Goal: Task Accomplishment & Management: Manage account settings

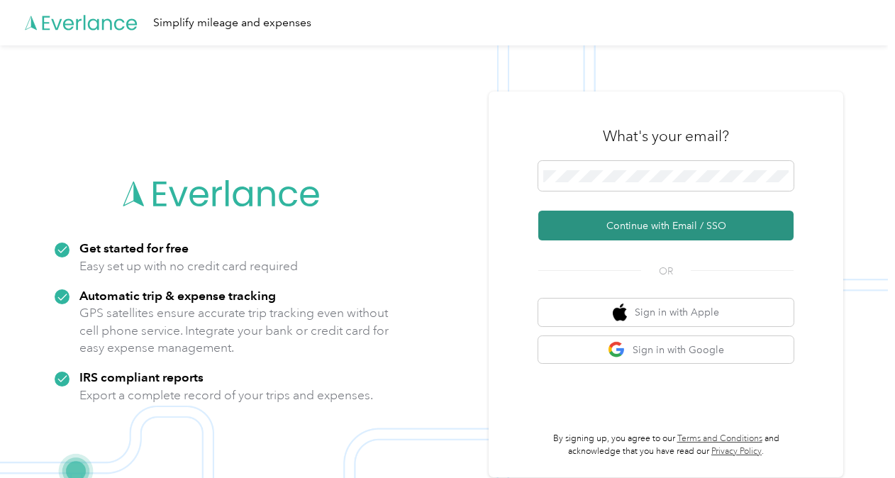
click at [610, 222] on button "Continue with Email / SSO" at bounding box center [665, 226] width 255 height 30
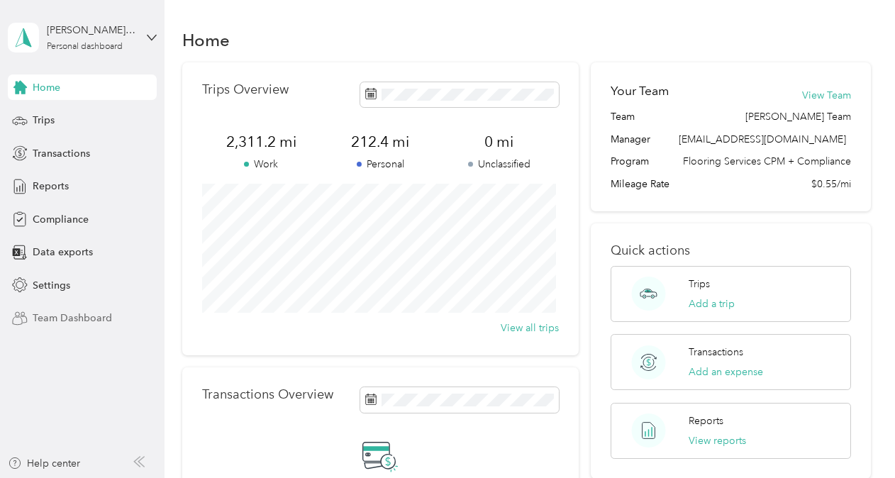
click at [71, 319] on span "Team Dashboard" at bounding box center [72, 318] width 79 height 15
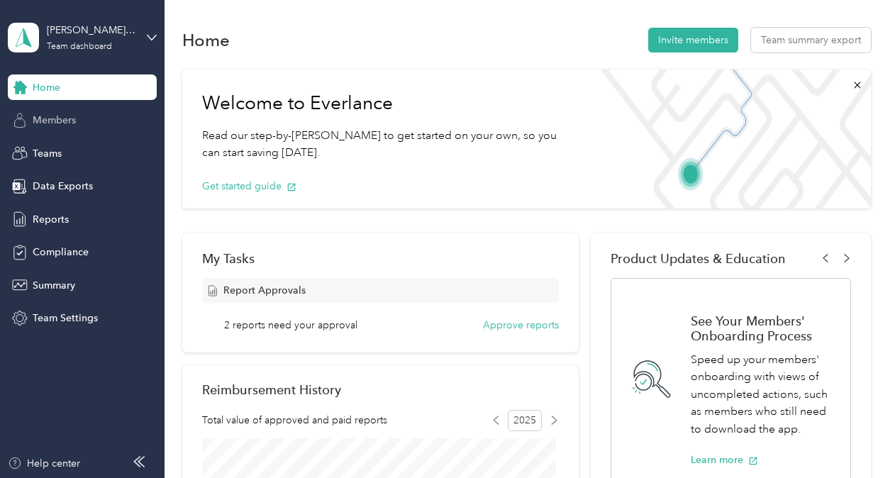
click at [50, 118] on span "Members" at bounding box center [54, 120] width 43 height 15
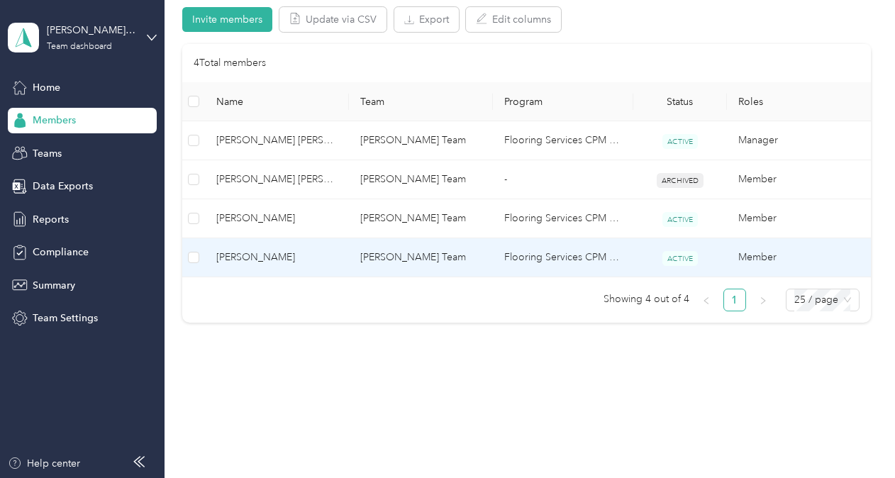
scroll to position [297, 0]
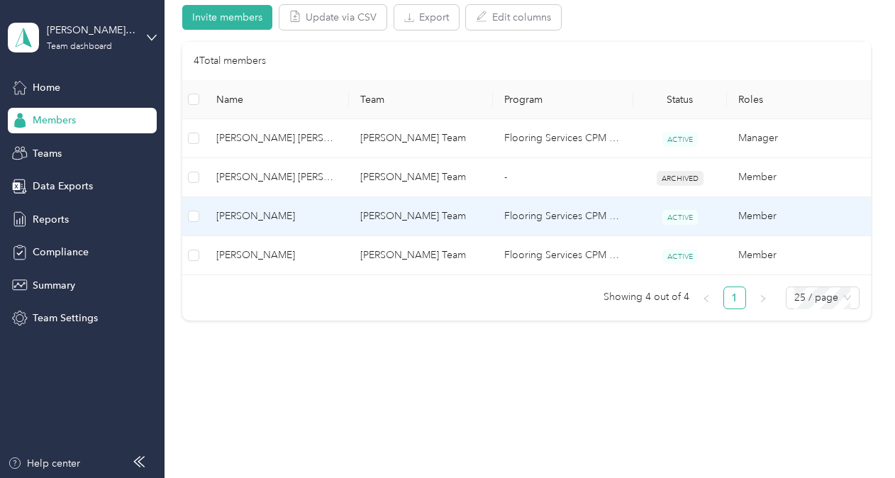
click at [262, 217] on span "[PERSON_NAME]" at bounding box center [276, 216] width 121 height 16
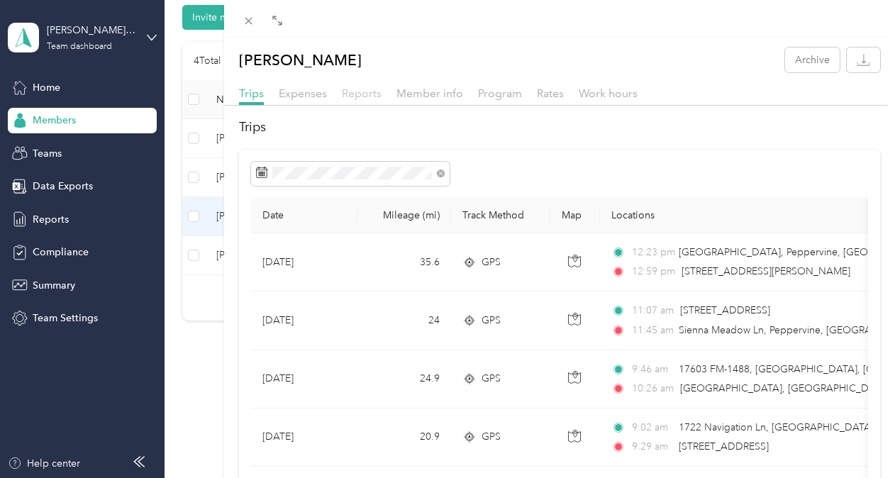
click at [371, 89] on span "Reports" at bounding box center [362, 92] width 40 height 13
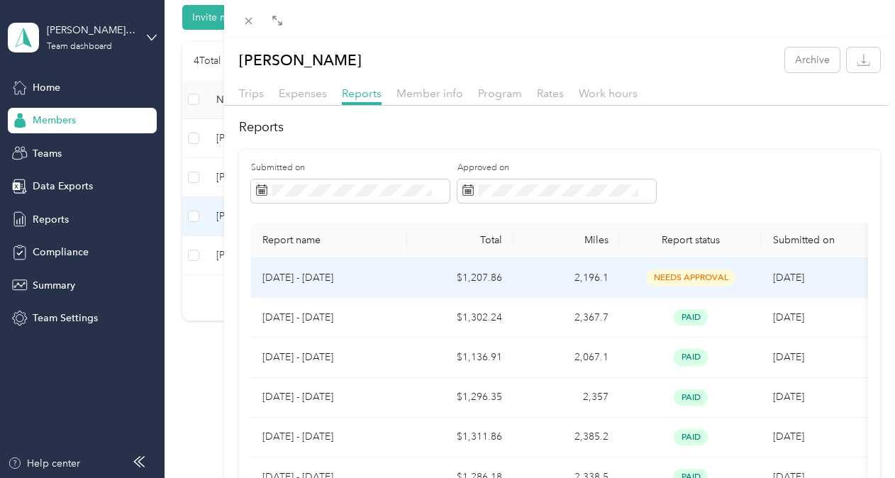
click at [394, 274] on p "[DATE] - [DATE]" at bounding box center [328, 278] width 133 height 16
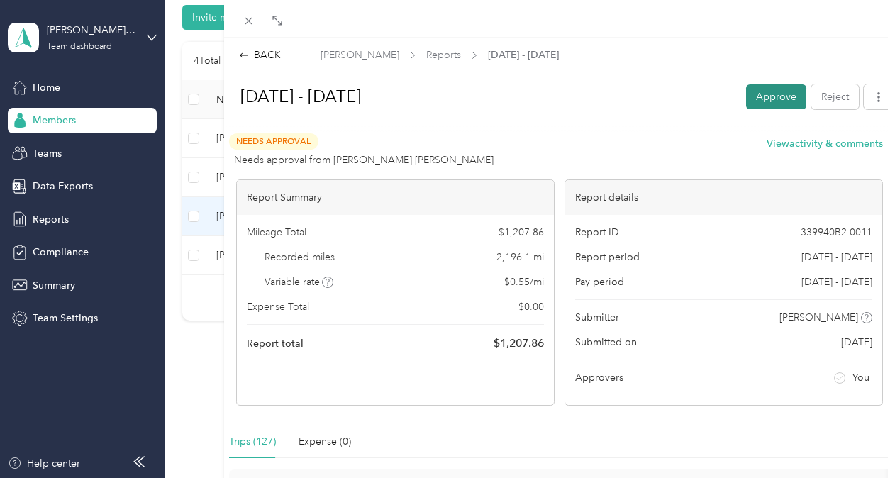
click at [768, 92] on button "Approve" at bounding box center [776, 96] width 60 height 25
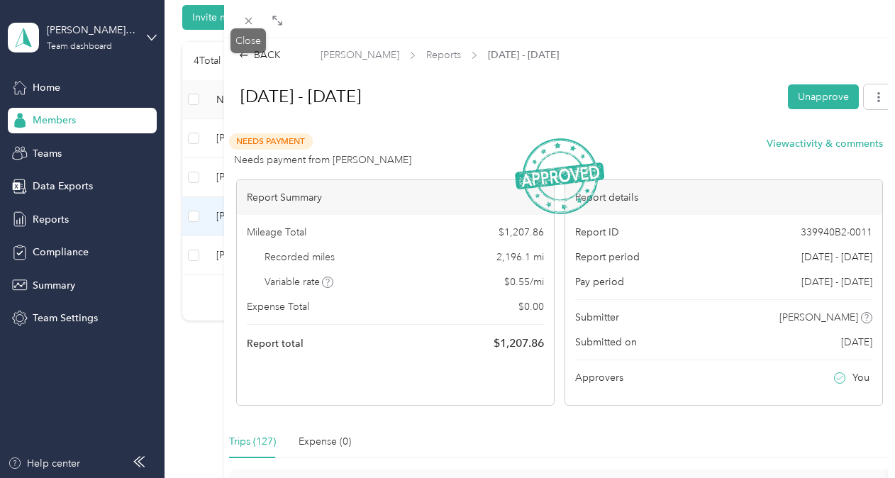
click at [264, 51] on div "Close" at bounding box center [247, 40] width 35 height 25
click at [265, 55] on div "BACK" at bounding box center [260, 54] width 42 height 15
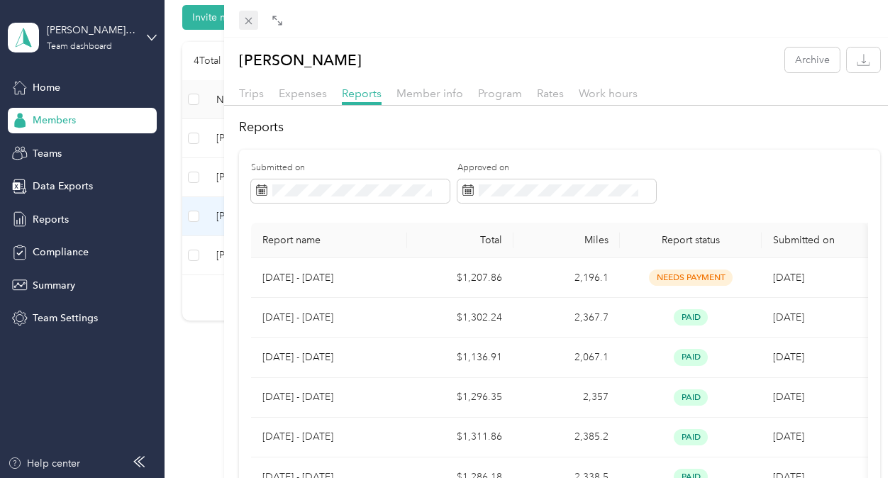
click at [245, 27] on icon at bounding box center [248, 21] width 12 height 12
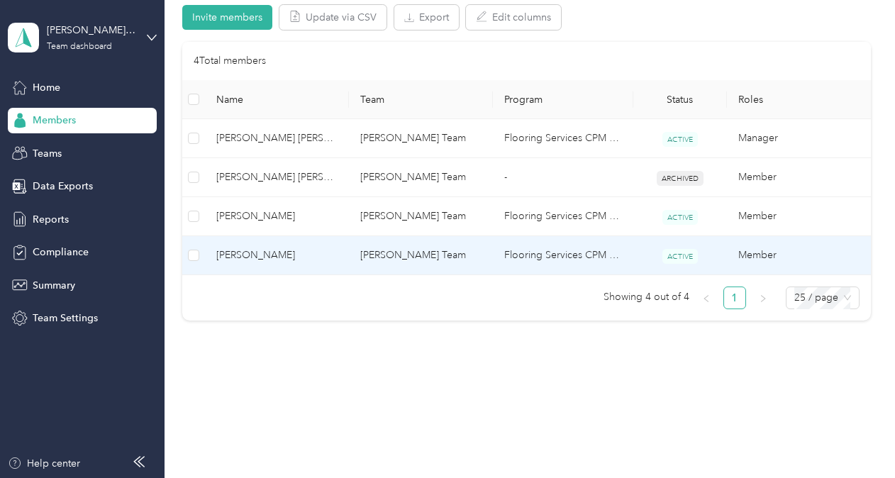
click at [403, 252] on td "[PERSON_NAME] Team" at bounding box center [421, 255] width 144 height 39
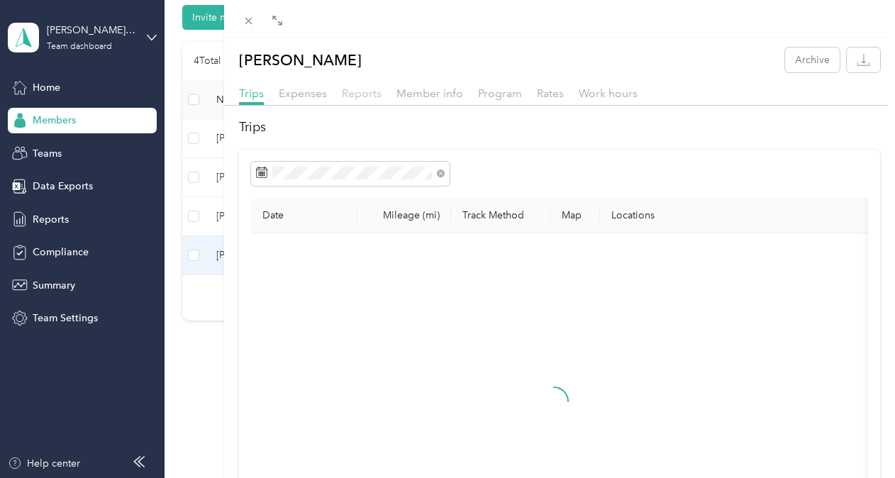
click at [366, 96] on span "Reports" at bounding box center [362, 92] width 40 height 13
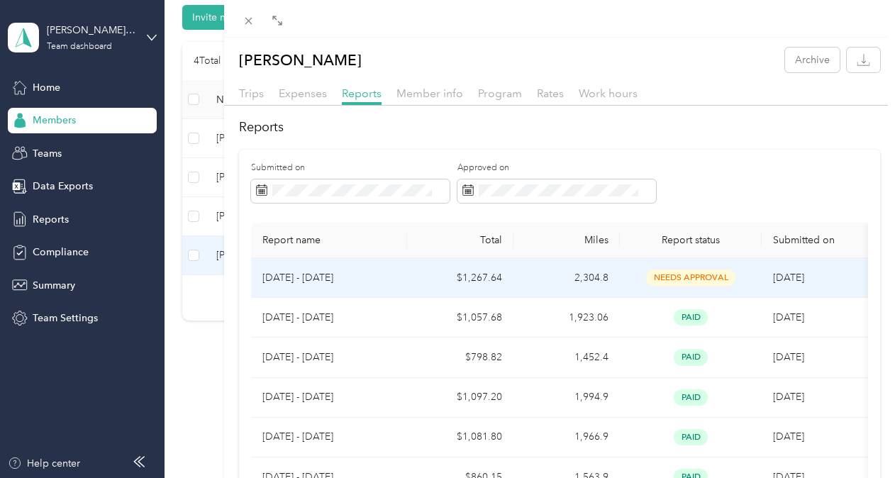
click at [474, 277] on td "$1,267.64" at bounding box center [460, 278] width 106 height 40
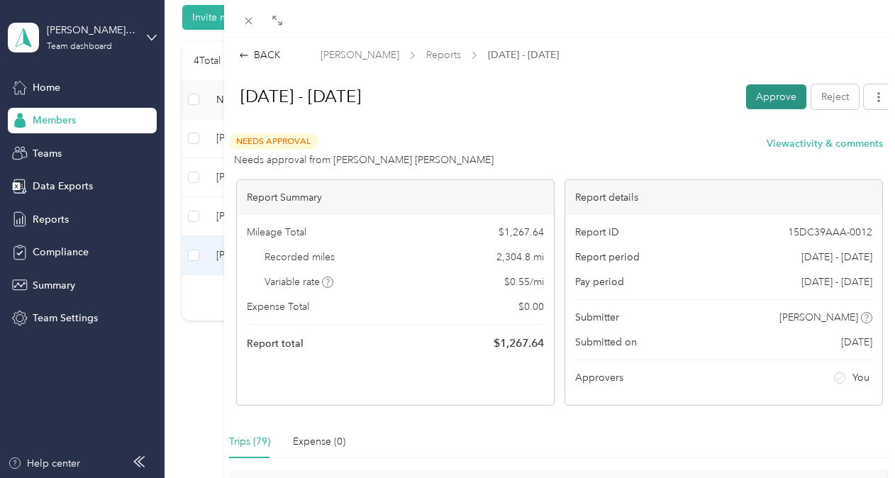
click at [770, 96] on button "Approve" at bounding box center [776, 96] width 60 height 25
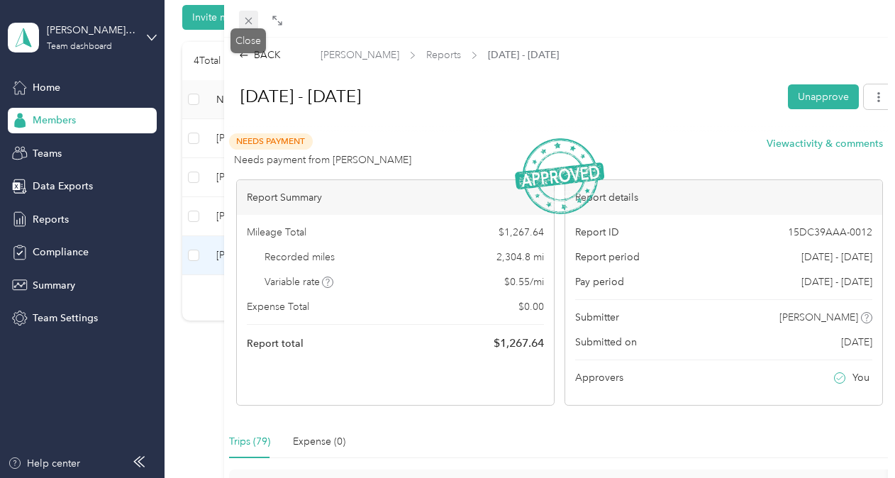
click at [247, 17] on icon at bounding box center [248, 21] width 12 height 12
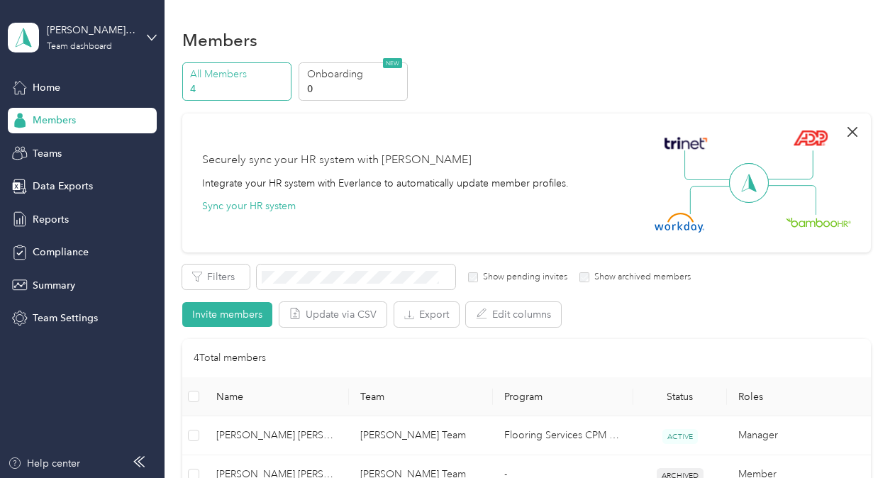
click at [847, 130] on icon "button" at bounding box center [852, 132] width 10 height 10
